Goal: Task Accomplishment & Management: Manage account settings

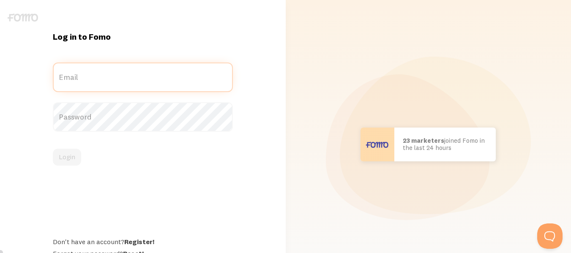
type input "[EMAIL_ADDRESS][DOMAIN_NAME]"
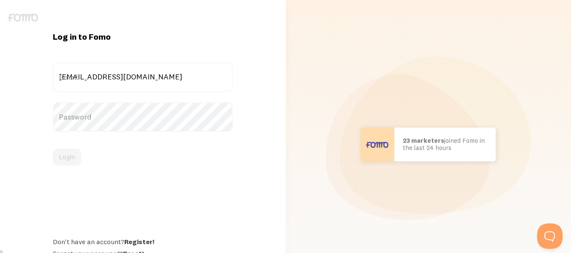
click at [98, 122] on div "Password" at bounding box center [143, 117] width 180 height 30
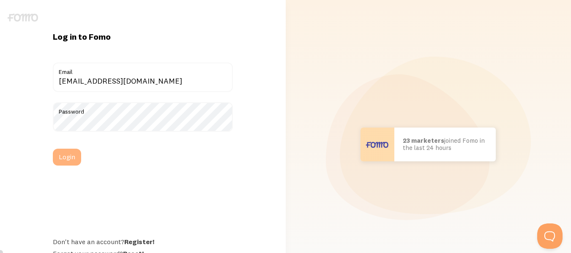
click at [67, 158] on button "Login" at bounding box center [67, 157] width 28 height 17
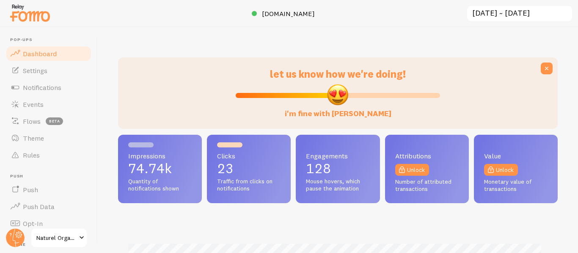
scroll to position [222, 433]
click at [49, 85] on span "Notifications" at bounding box center [42, 87] width 38 height 8
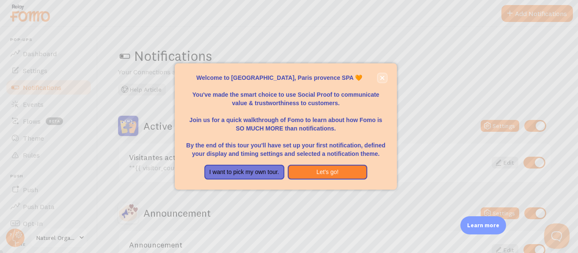
click at [379, 77] on button "close," at bounding box center [382, 78] width 9 height 9
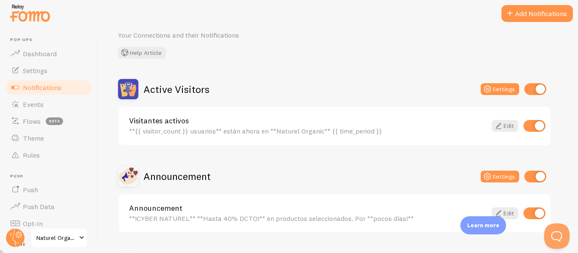
scroll to position [85, 0]
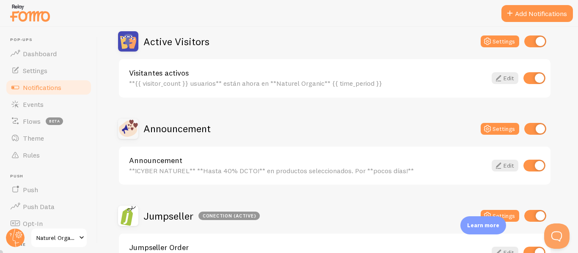
click at [528, 128] on input "checkbox" at bounding box center [535, 129] width 22 height 12
checkbox input "false"
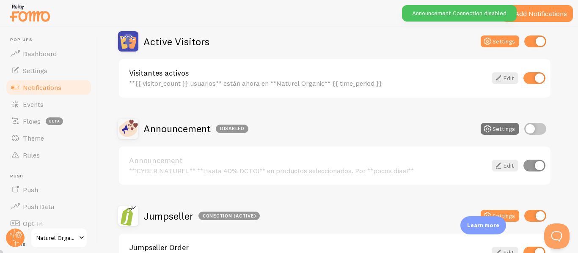
click at [341, 130] on div "Announcement Disabled Settings" at bounding box center [334, 129] width 433 height 20
